Goal: Task Accomplishment & Management: Complete application form

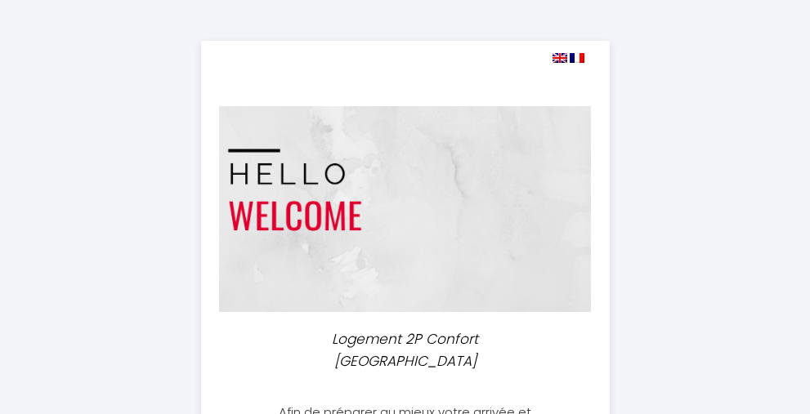
select select
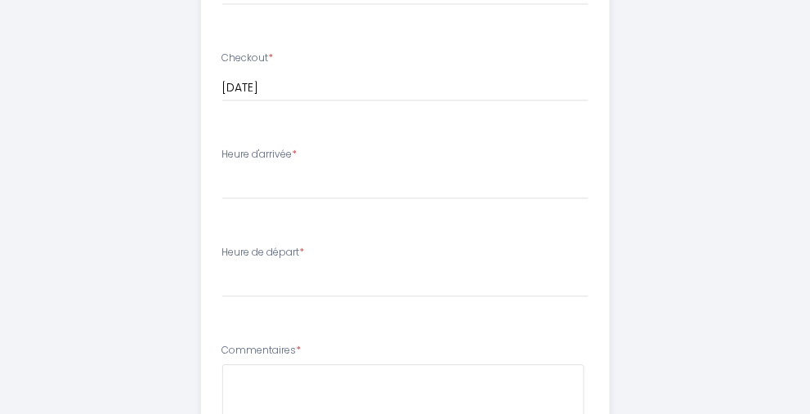
scroll to position [490, 0]
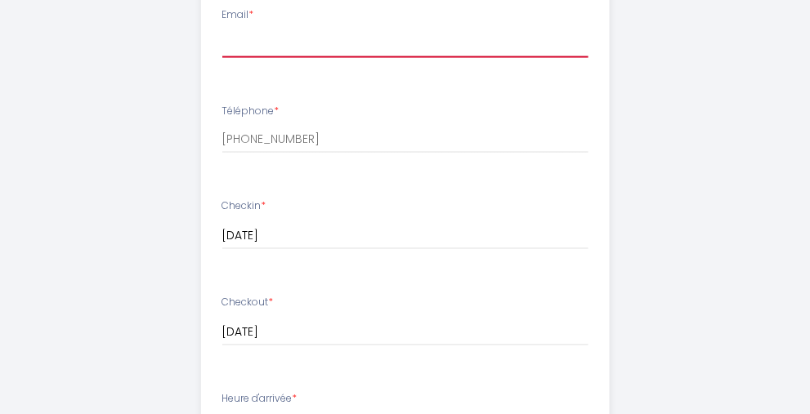
click at [374, 58] on input "Email *" at bounding box center [405, 43] width 366 height 29
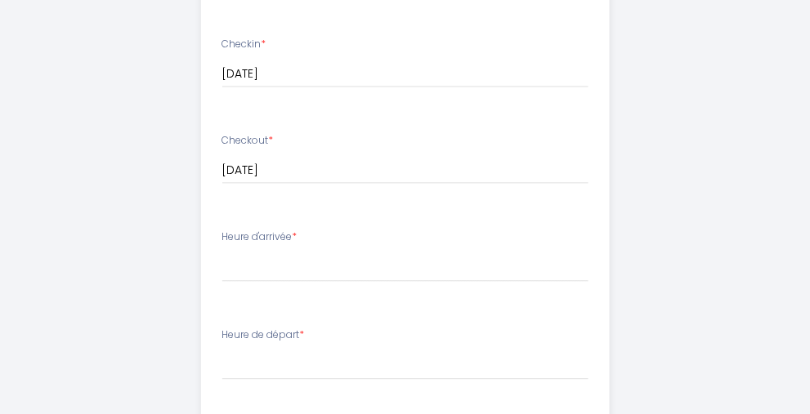
scroll to position [735, 0]
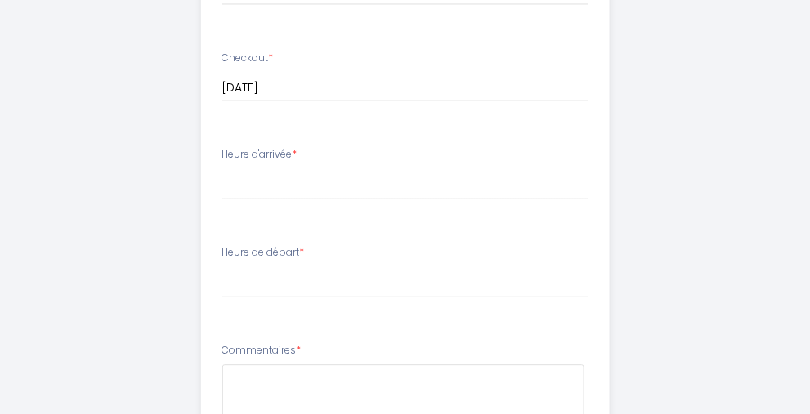
type input "[PERSON_NAME][EMAIL_ADDRESS][DOMAIN_NAME]"
click at [272, 199] on div "Heure d'arrivée * 16:00 16:30 17:00 17:30 18:00 18:30 19:00 19:30 20:00 20:30 2…" at bounding box center [405, 173] width 366 height 52
click at [274, 199] on select "16:00 16:30 17:00 17:30 18:00 18:30 19:00 19:30 20:00 20:30 21:00 21:30 22:00 2…" at bounding box center [405, 183] width 366 height 31
select select "16:00"
click at [222, 199] on select "16:00 16:30 17:00 17:30 18:00 18:30 19:00 19:30 20:00 20:30 21:00 21:30 22:00 2…" at bounding box center [405, 183] width 366 height 31
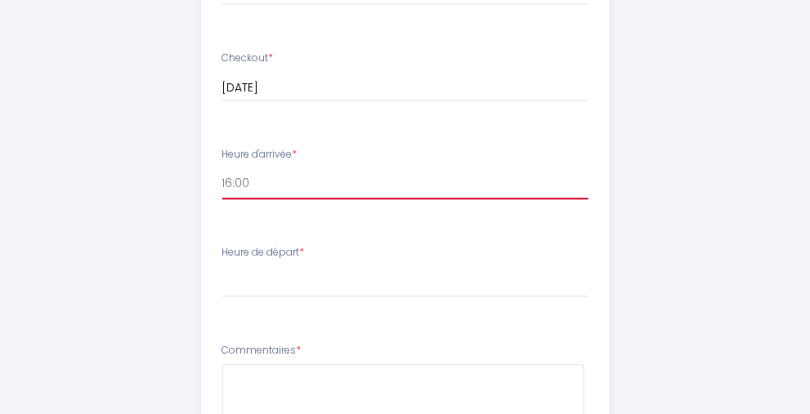
scroll to position [817, 0]
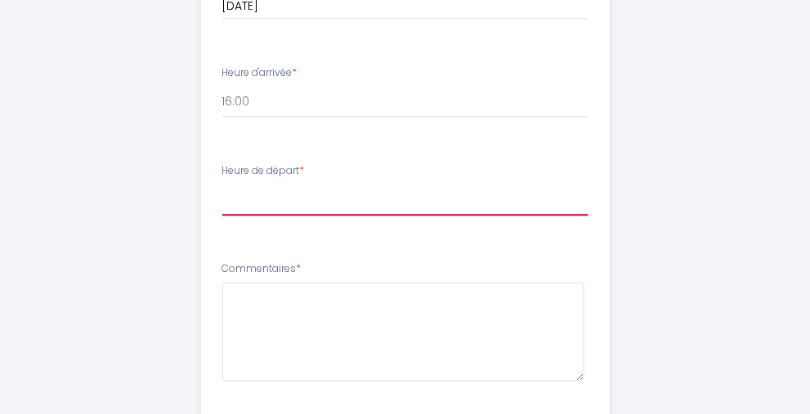
click at [227, 216] on select "00:00 00:30 01:00 01:30 02:00 02:30 03:00 03:30 04:00 04:30 05:00 05:30 06:00 0…" at bounding box center [405, 200] width 366 height 31
click at [230, 216] on select "00:00 00:30 01:00 01:30 02:00 02:30 03:00 03:30 04:00 04:30 05:00 05:30 06:00 0…" at bounding box center [405, 200] width 366 height 31
select select "11:00"
click at [222, 216] on select "00:00 00:30 01:00 01:30 02:00 02:30 03:00 03:30 04:00 04:30 05:00 05:30 06:00 0…" at bounding box center [405, 200] width 366 height 31
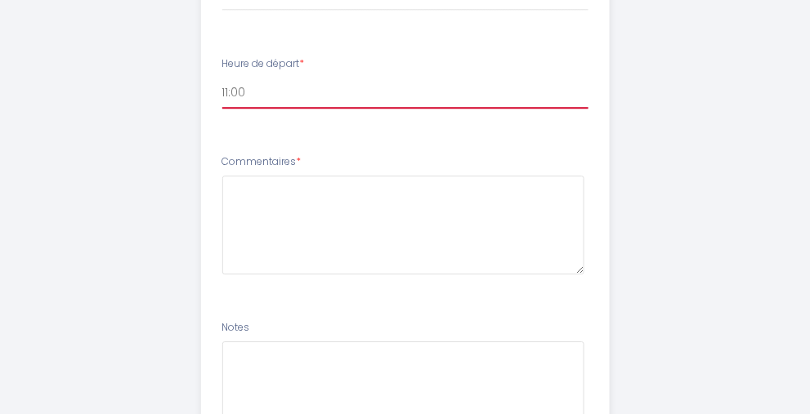
scroll to position [981, 0]
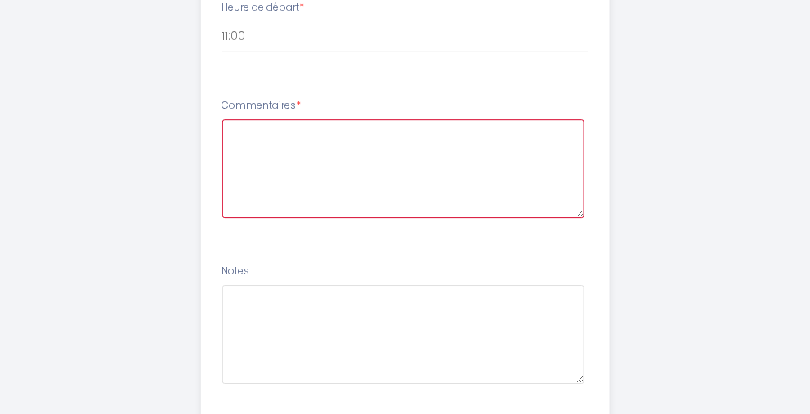
click at [251, 177] on textarea at bounding box center [403, 168] width 362 height 99
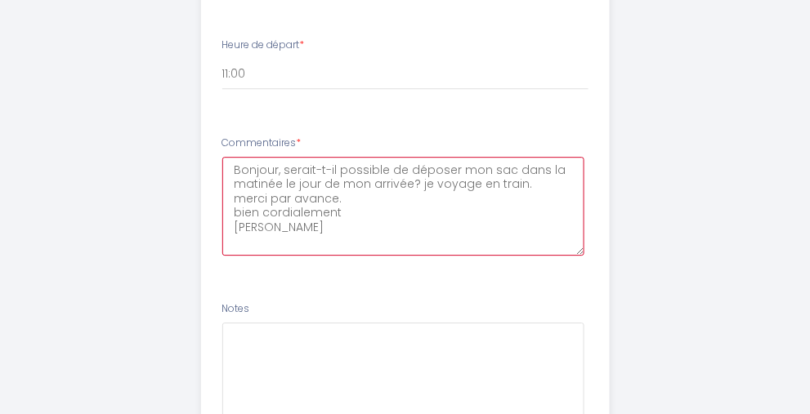
scroll to position [1125, 0]
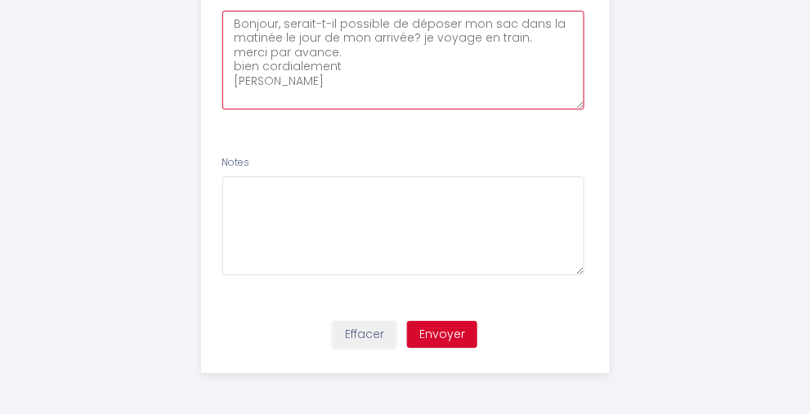
type textarea "Bonjour, serait-t-il possible de déposer mon sac dans la matinée le jour de mon…"
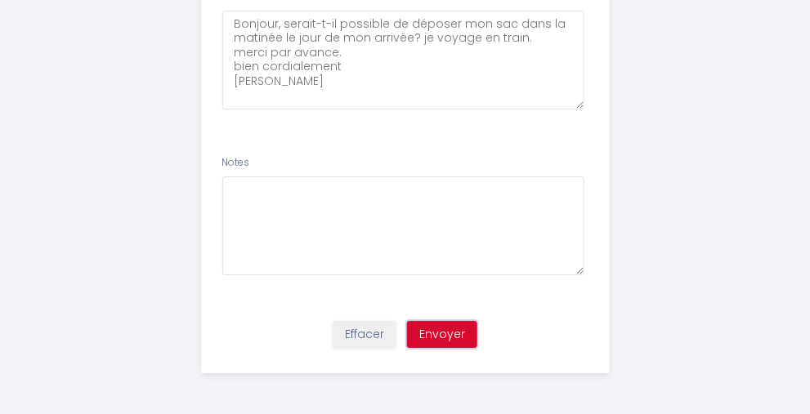
click at [445, 327] on button "Envoyer" at bounding box center [442, 335] width 70 height 28
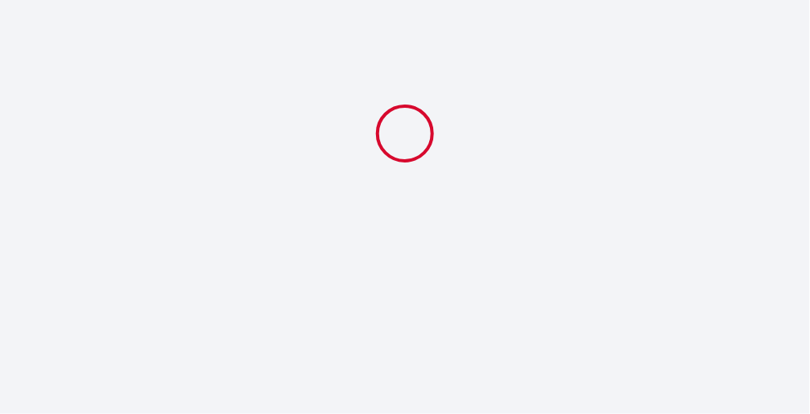
select select "11:00"
